Goal: Share content: Share content

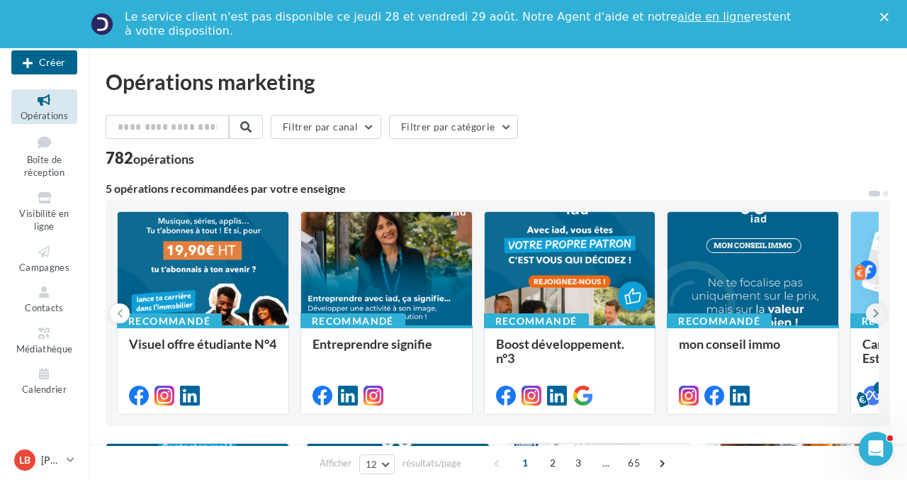
click at [873, 308] on icon at bounding box center [876, 313] width 6 height 14
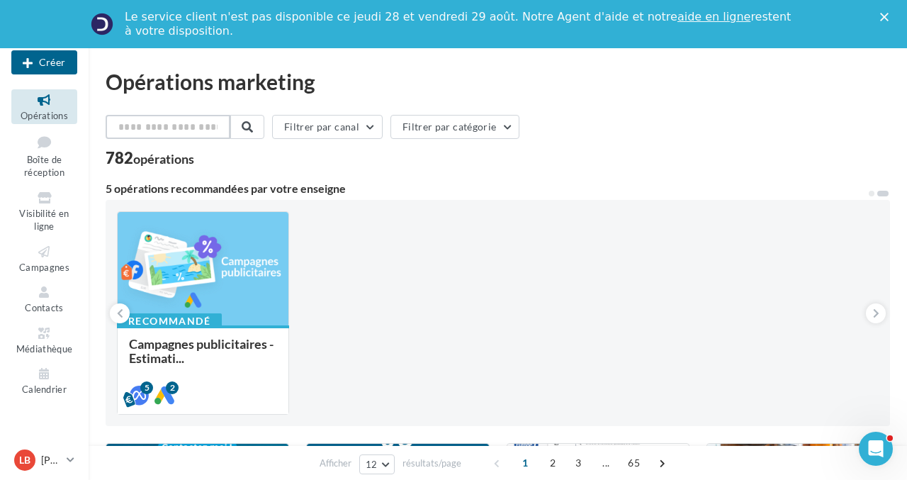
click at [174, 128] on input "text" at bounding box center [168, 127] width 125 height 24
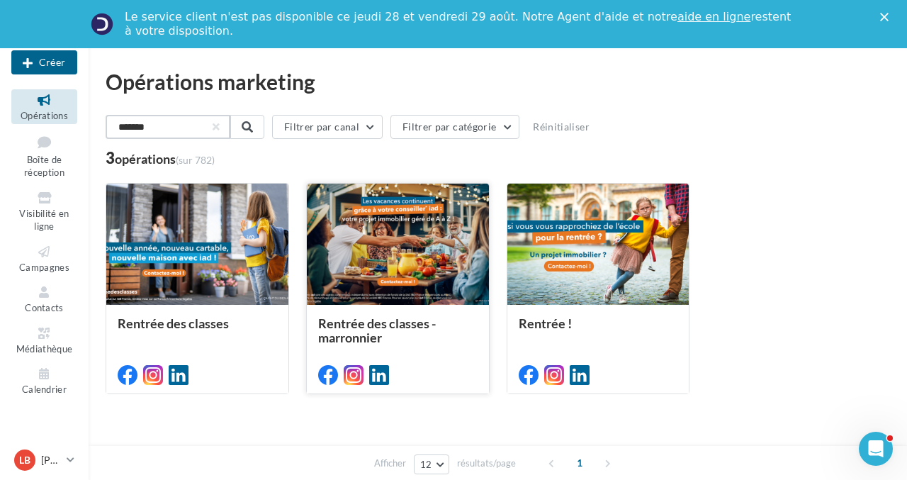
type input "*******"
click at [415, 234] on div at bounding box center [398, 245] width 182 height 123
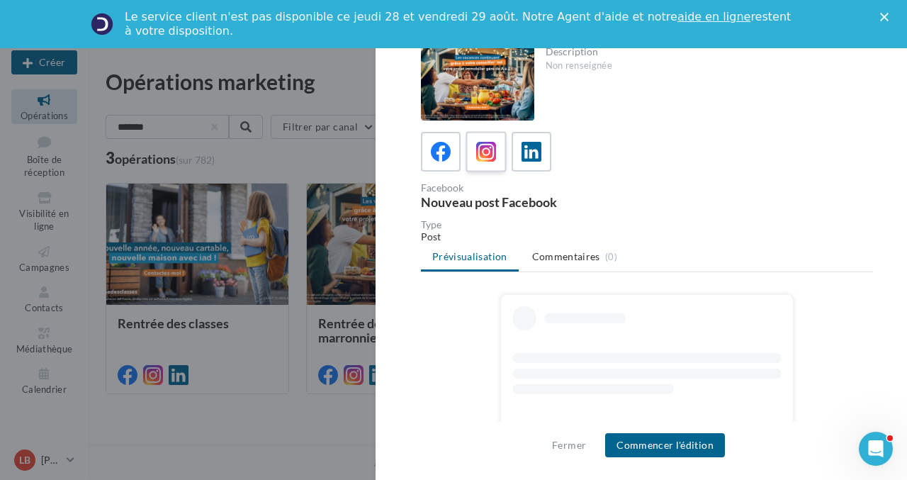
click at [491, 150] on icon at bounding box center [486, 152] width 21 height 21
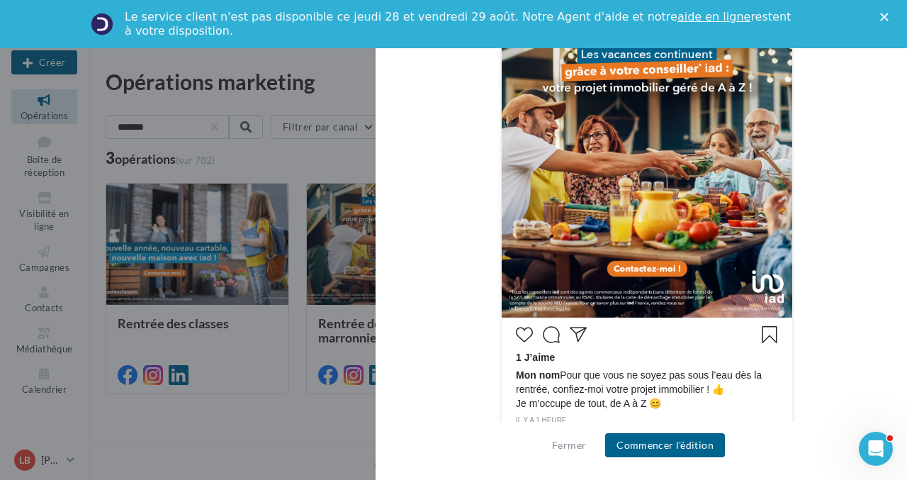
scroll to position [389, 0]
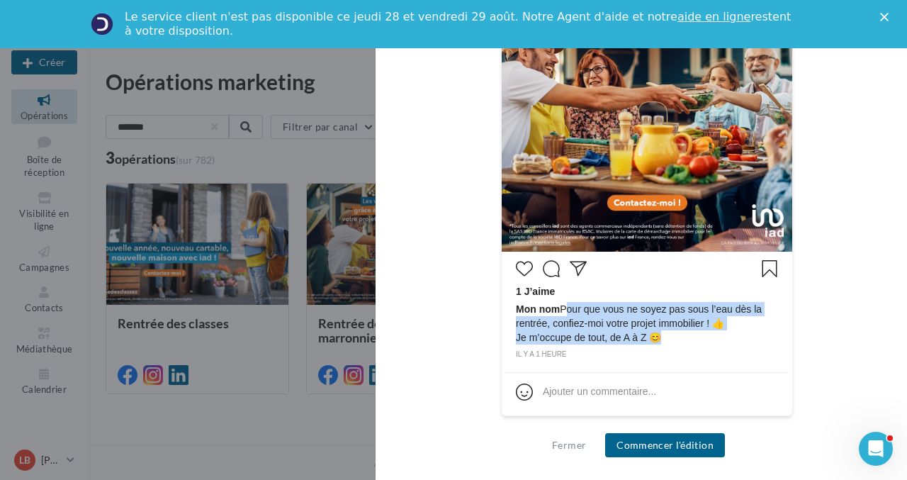
drag, startPoint x: 563, startPoint y: 309, endPoint x: 689, endPoint y: 339, distance: 129.6
click at [689, 339] on span "Mon nom Pour que vous ne soyez pas sous l’eau dès la rentrée, confiez-moi votre…" at bounding box center [647, 323] width 262 height 43
copy span "Pour que vous ne soyez pas sous l’eau dès la rentrée, confiez-moi votre projet …"
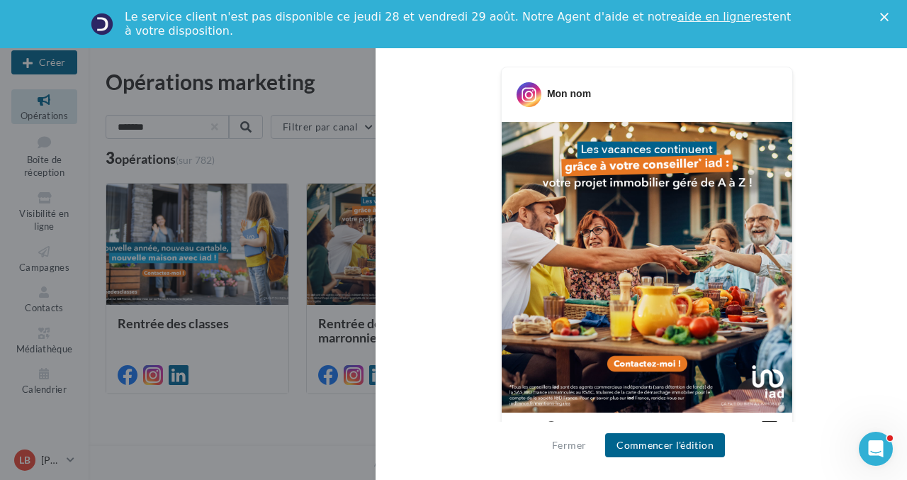
scroll to position [233, 0]
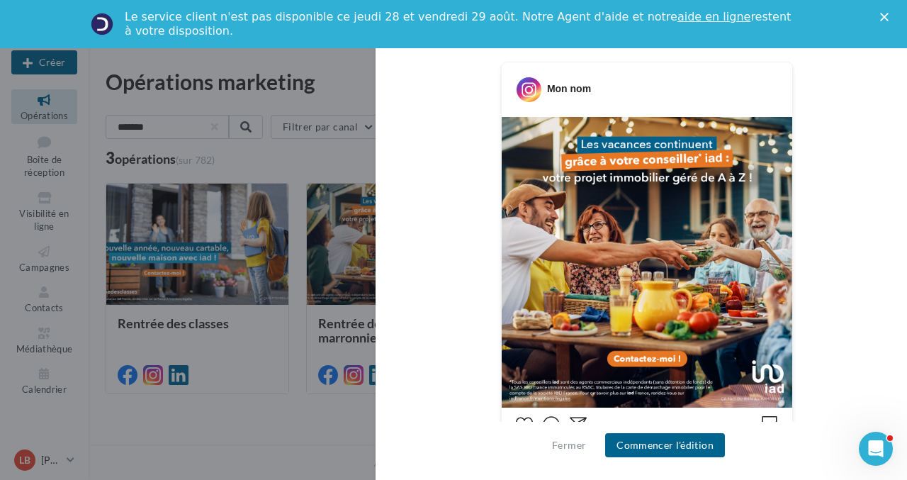
click at [502, 117] on img at bounding box center [647, 262] width 291 height 291
click at [564, 442] on button "Fermer" at bounding box center [568, 445] width 45 height 17
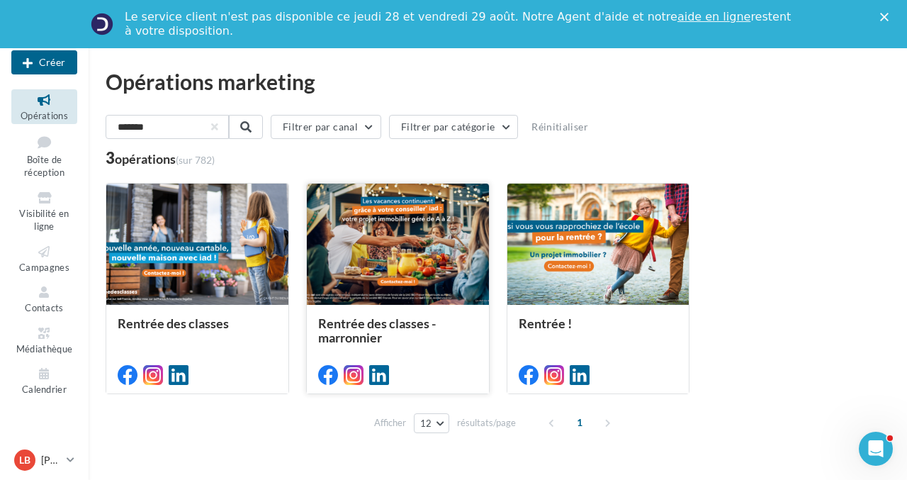
click at [407, 240] on div at bounding box center [398, 245] width 182 height 123
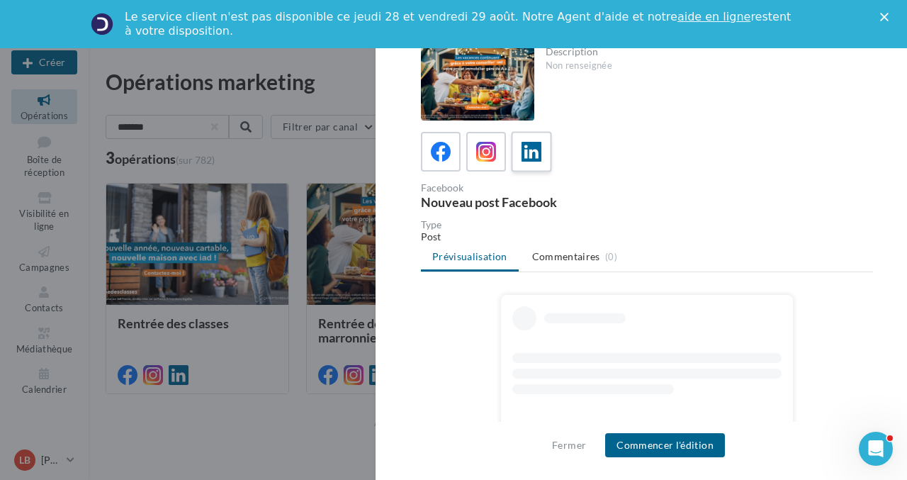
click at [531, 149] on icon at bounding box center [532, 152] width 21 height 21
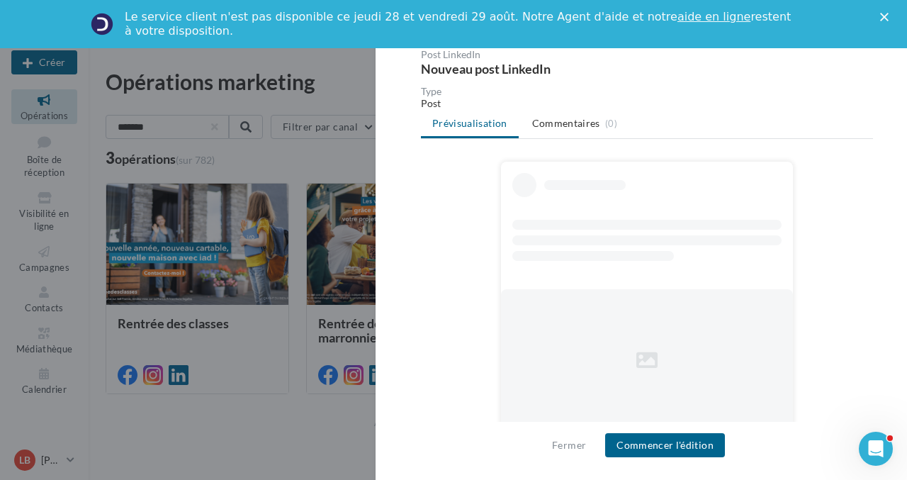
scroll to position [141, 0]
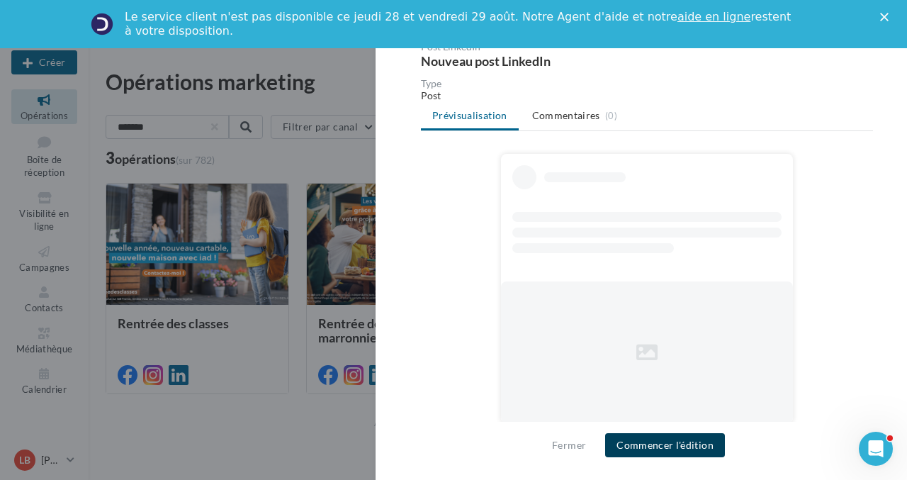
click at [667, 443] on button "Commencer l'édition" at bounding box center [665, 445] width 120 height 24
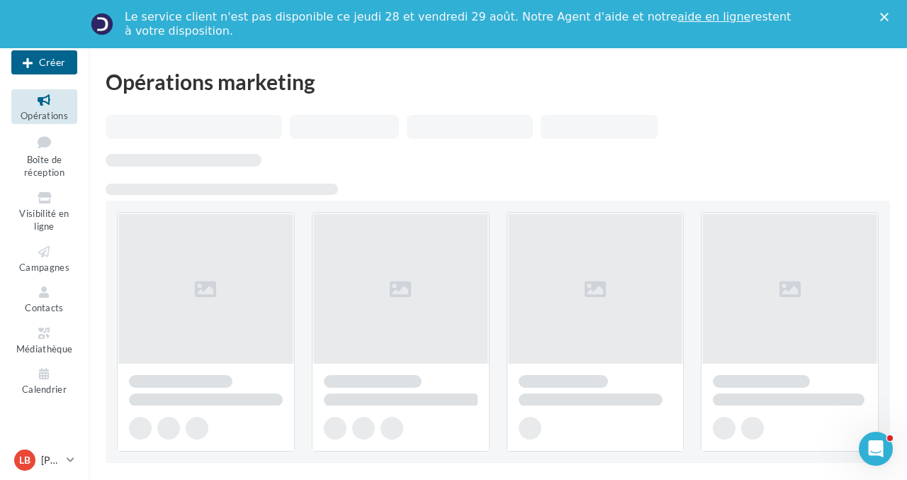
click at [882, 18] on polygon "Fermer" at bounding box center [884, 17] width 9 height 9
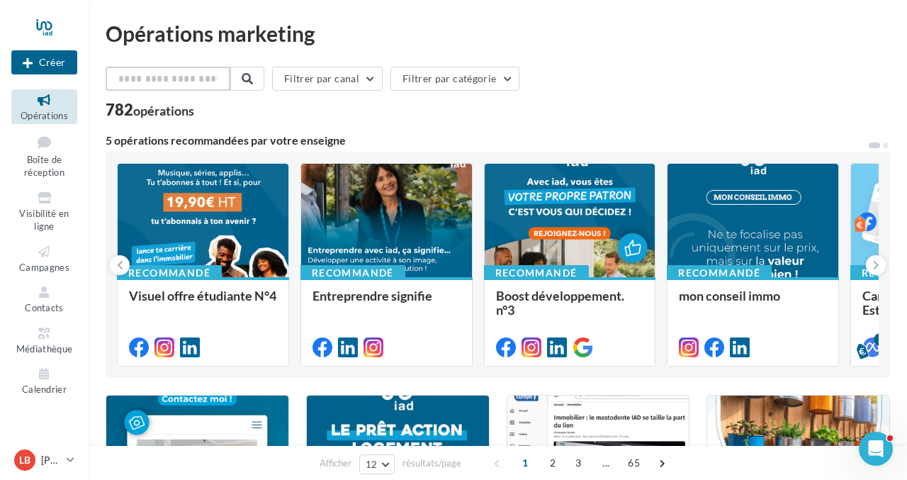
click at [158, 83] on input "text" at bounding box center [168, 79] width 125 height 24
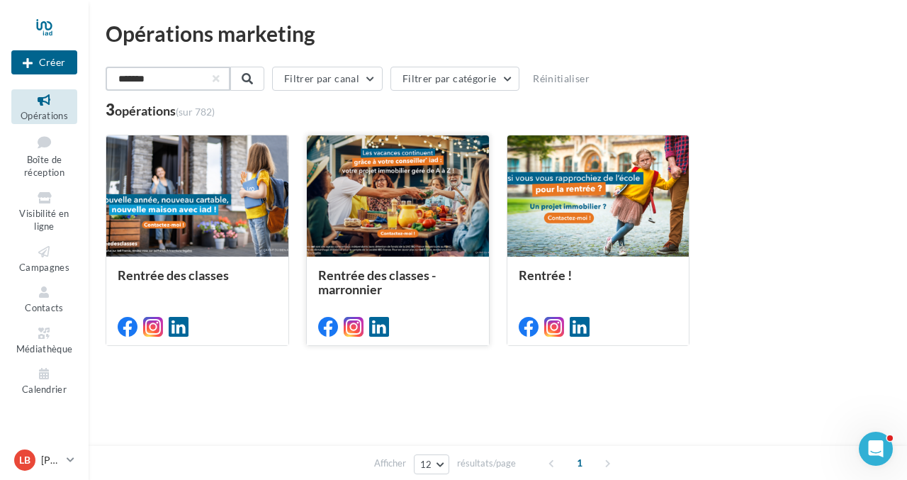
type input "*******"
click at [393, 218] on div at bounding box center [398, 196] width 182 height 123
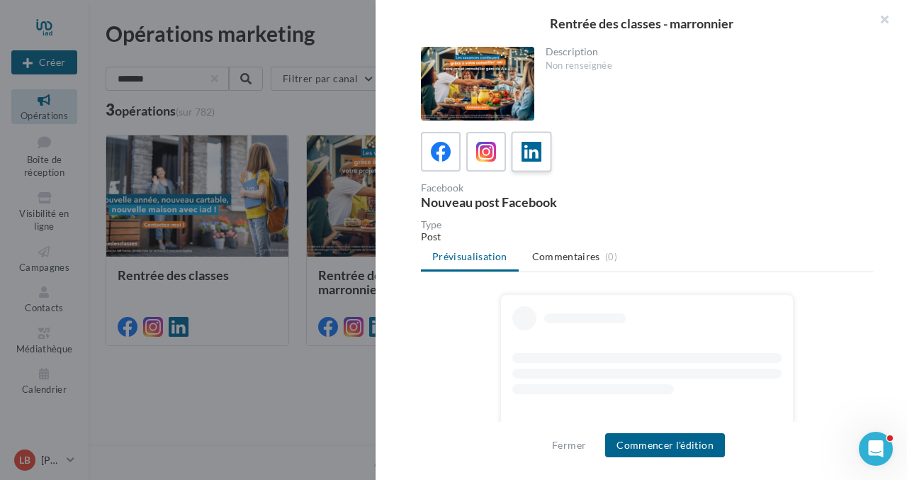
click at [542, 149] on div at bounding box center [532, 152] width 26 height 26
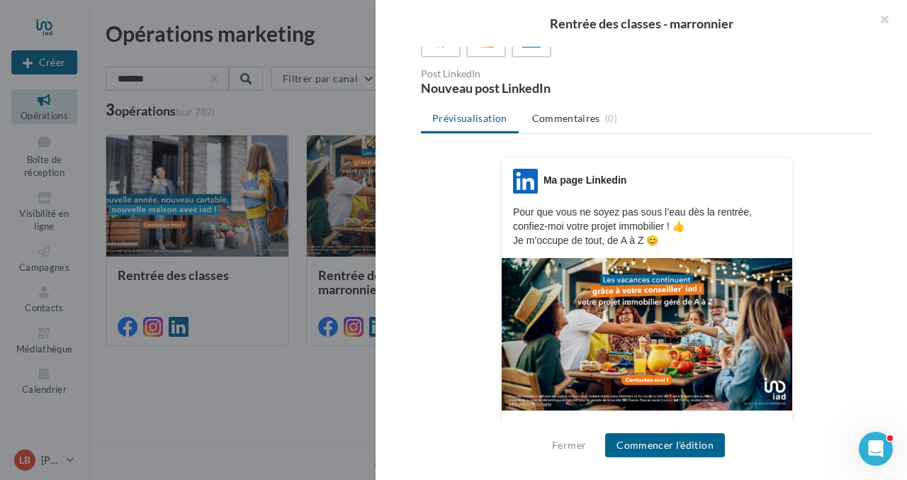
scroll to position [148, 0]
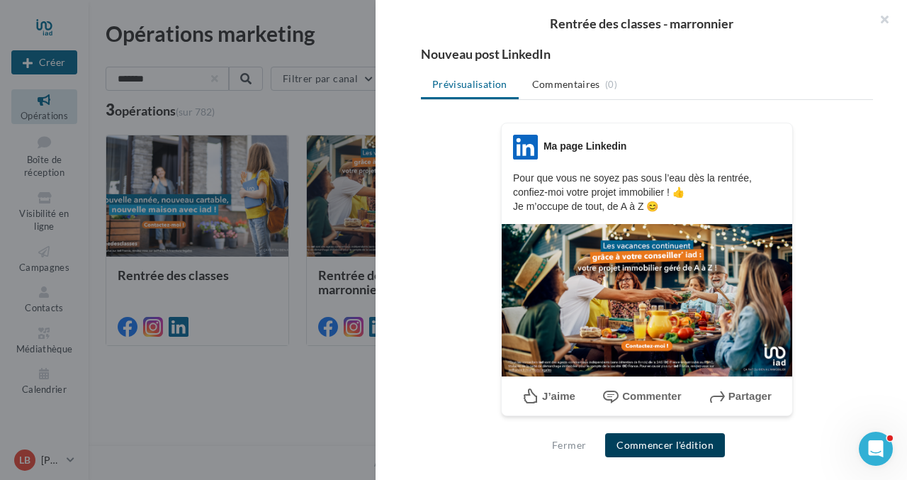
click at [649, 440] on button "Commencer l'édition" at bounding box center [665, 445] width 120 height 24
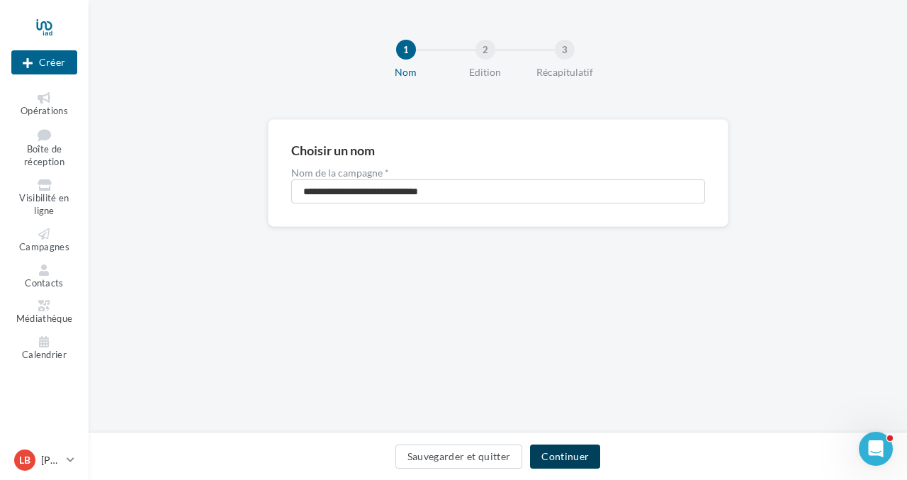
click at [565, 456] on button "Continuer" at bounding box center [565, 456] width 70 height 24
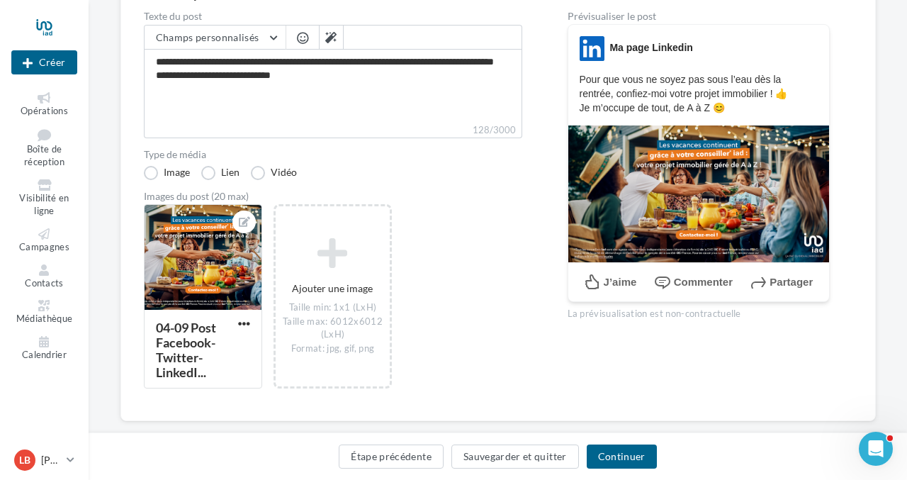
scroll to position [179, 0]
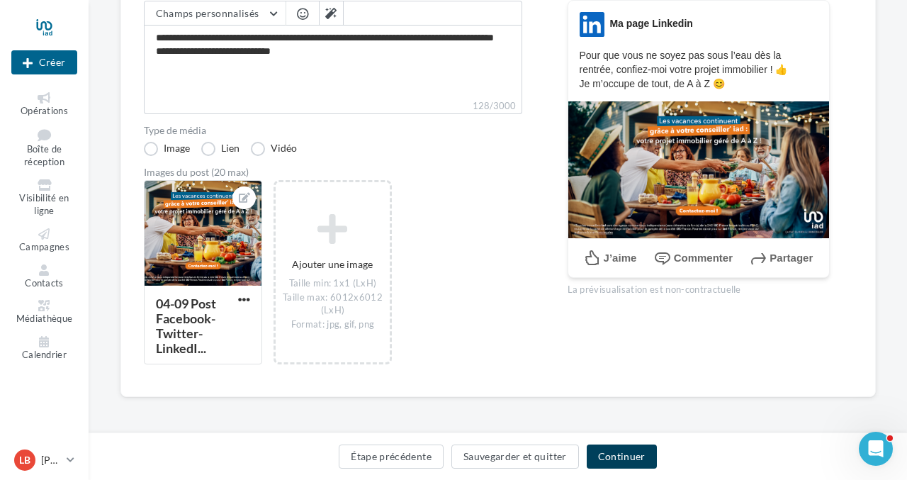
click at [626, 454] on button "Continuer" at bounding box center [622, 456] width 70 height 24
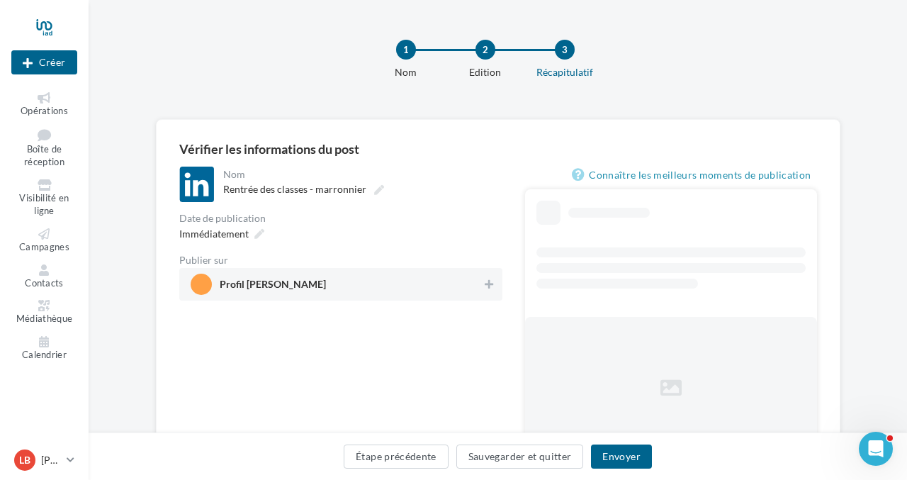
click at [397, 279] on span "Profil [PERSON_NAME]" at bounding box center [337, 284] width 292 height 21
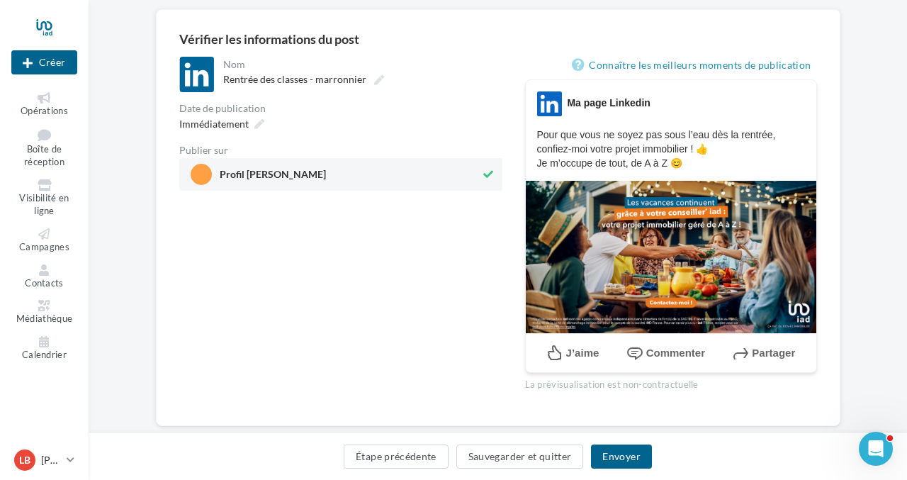
scroll to position [140, 0]
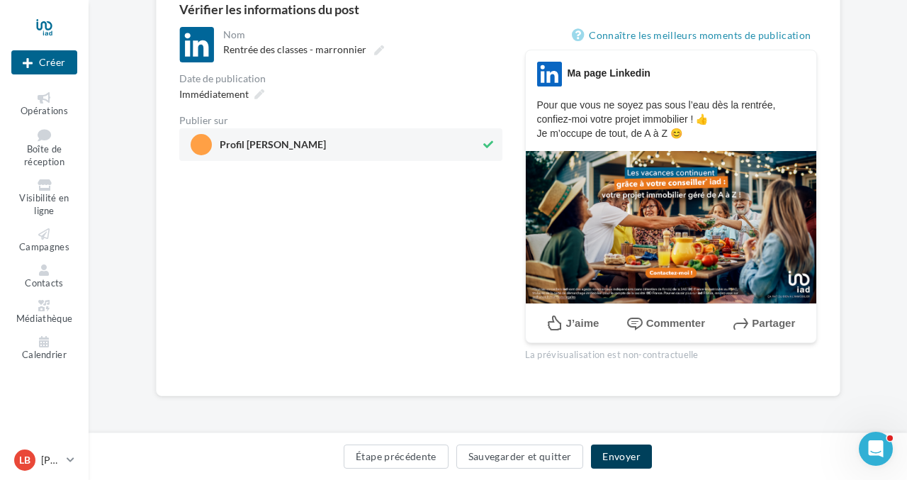
click at [625, 463] on button "Envoyer" at bounding box center [621, 456] width 60 height 24
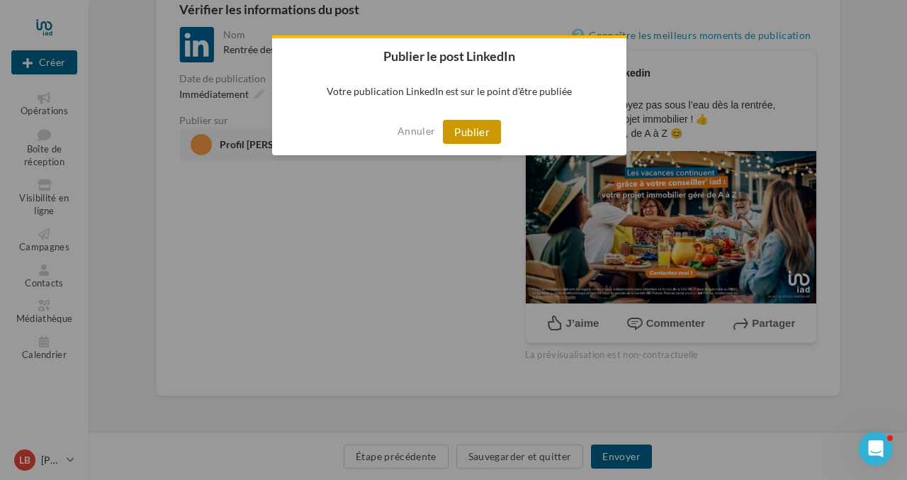
click at [487, 130] on button "Publier" at bounding box center [472, 132] width 58 height 24
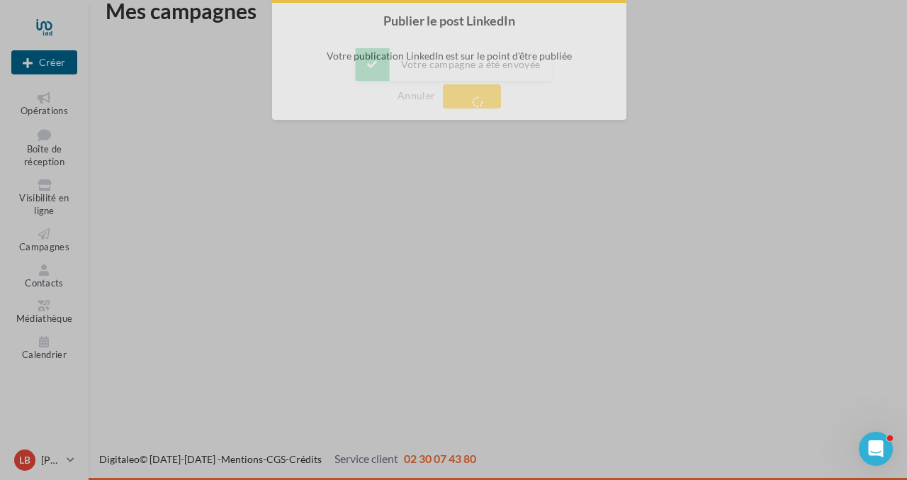
scroll to position [23, 0]
